Goal: Find contact information: Find contact information

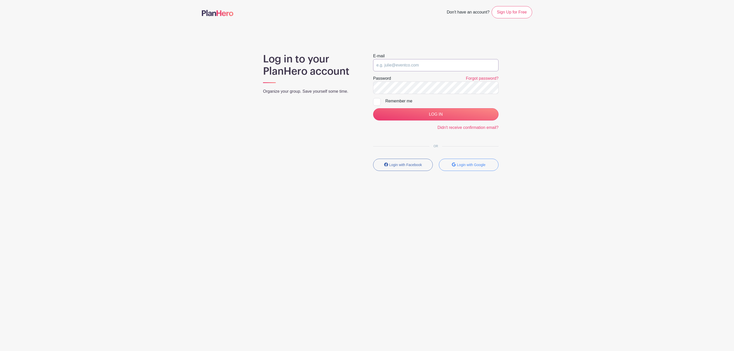
click at [386, 67] on input "email" at bounding box center [435, 65] width 125 height 12
type input "[EMAIL_ADDRESS][DOMAIN_NAME]"
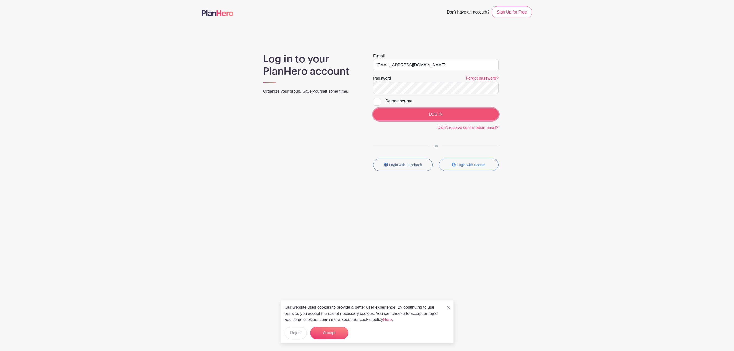
click at [444, 115] on input "LOG IN" at bounding box center [435, 114] width 125 height 12
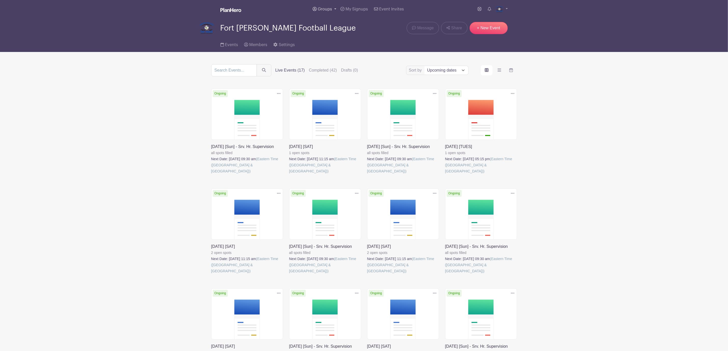
click at [325, 11] on span "Groups" at bounding box center [325, 9] width 14 height 4
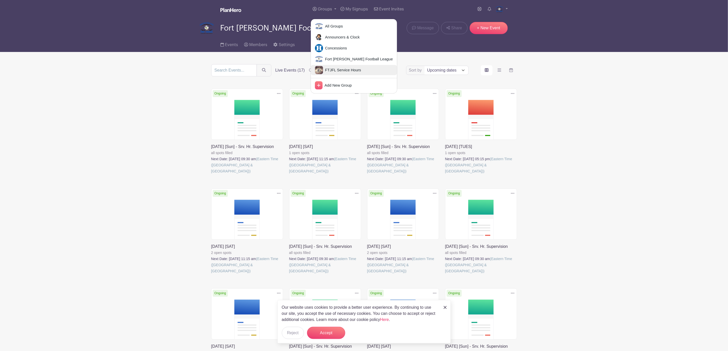
click at [331, 68] on span "FTJFL Service Hours" at bounding box center [342, 70] width 38 height 6
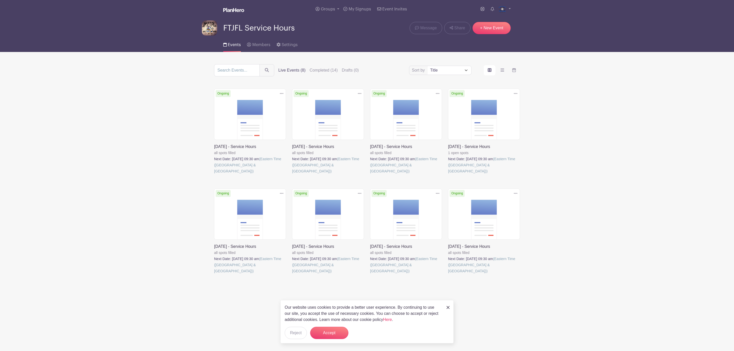
click at [448, 274] on link at bounding box center [448, 274] width 0 height 0
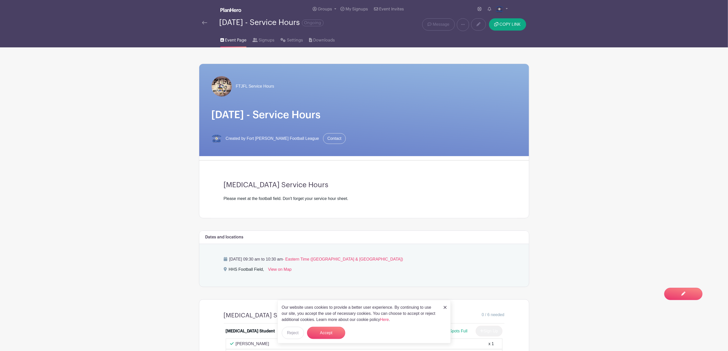
scroll to position [0, 0]
click at [269, 40] on span "Signups" at bounding box center [267, 40] width 16 height 6
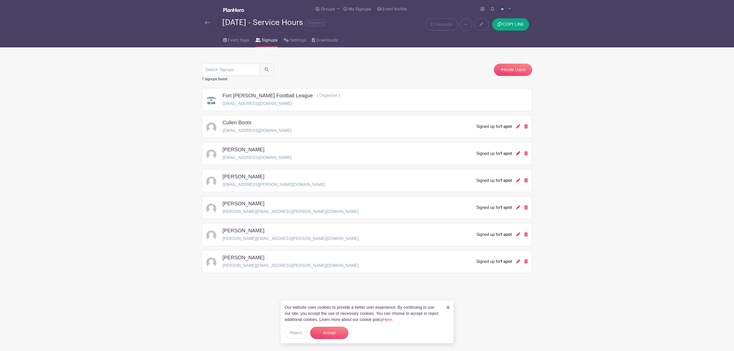
click at [516, 155] on icon at bounding box center [518, 153] width 4 height 4
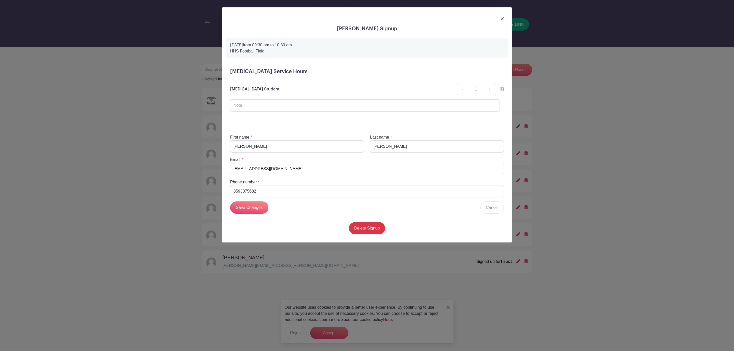
click at [501, 19] on img at bounding box center [502, 18] width 3 height 3
